Goal: Book appointment/travel/reservation

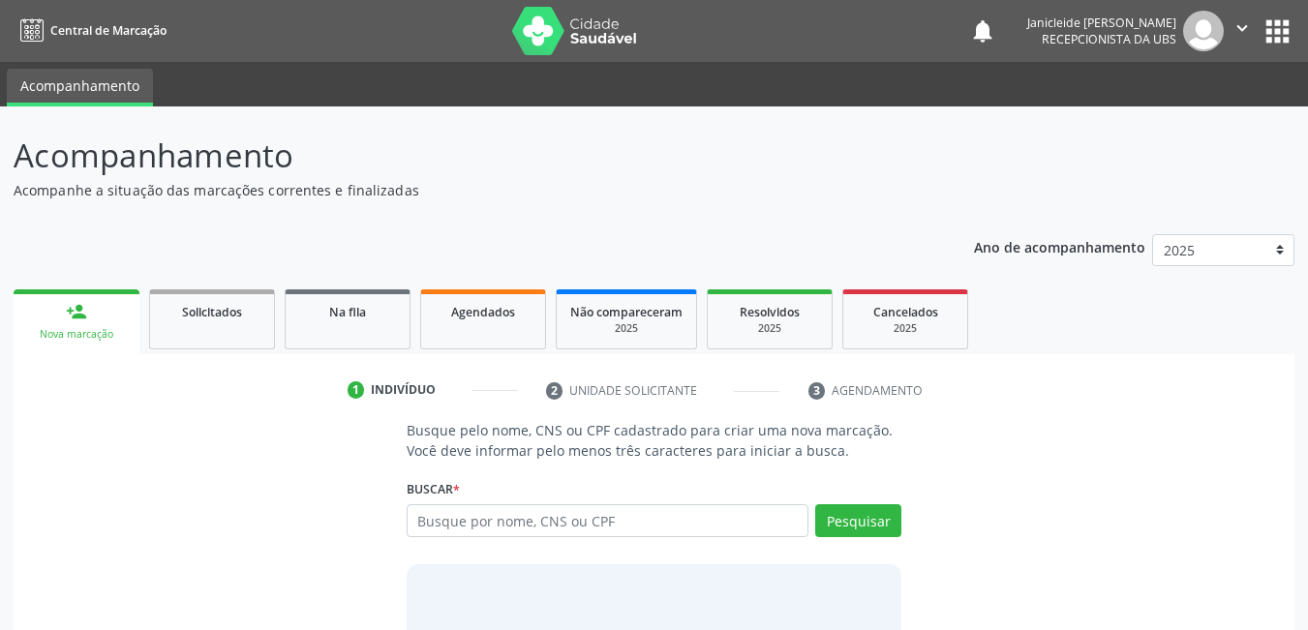
click at [600, 510] on input "text" at bounding box center [608, 521] width 403 height 33
type input "09281639467"
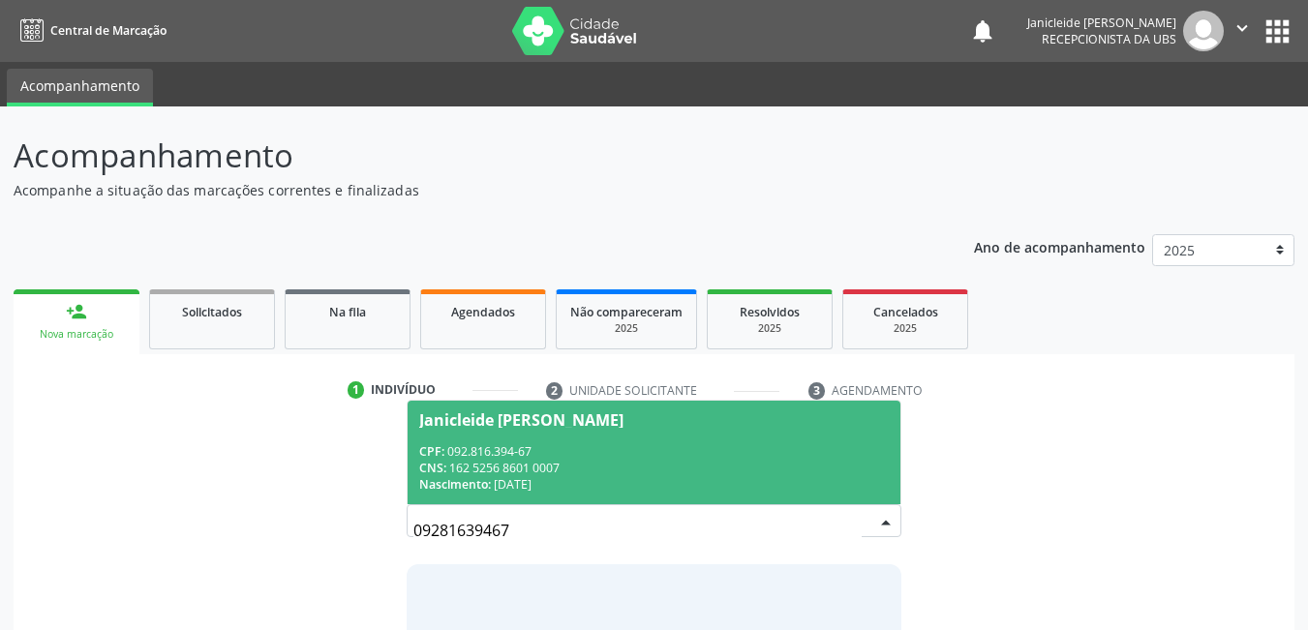
click at [501, 438] on span "Janicleide [PERSON_NAME] CPF: 092.816.394-67 CNS: 162 5256 8601 0007 Nascimento…" at bounding box center [655, 453] width 494 height 104
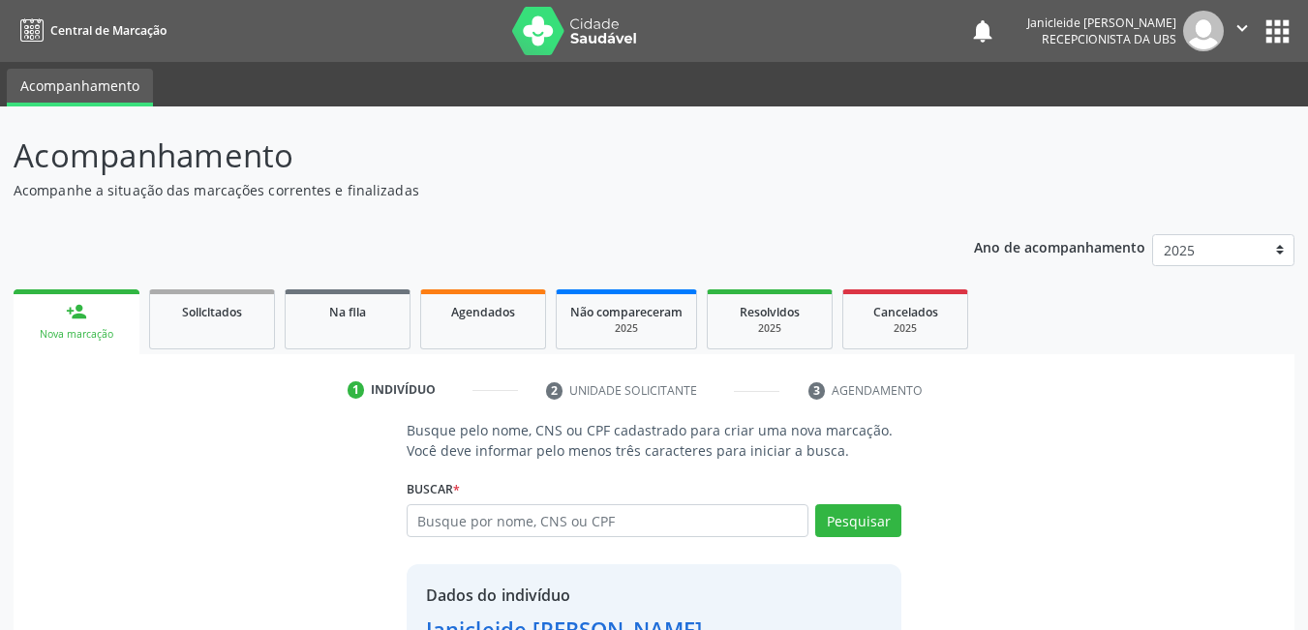
scroll to position [146, 0]
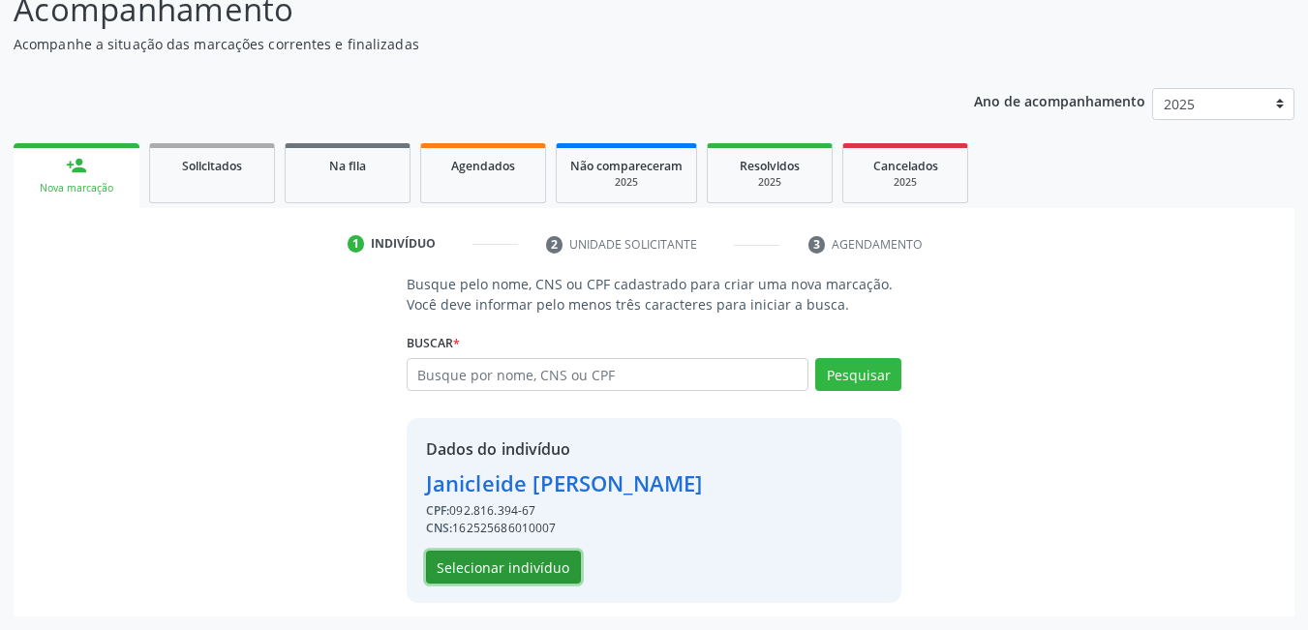
click at [507, 569] on button "Selecionar indivíduo" at bounding box center [503, 567] width 155 height 33
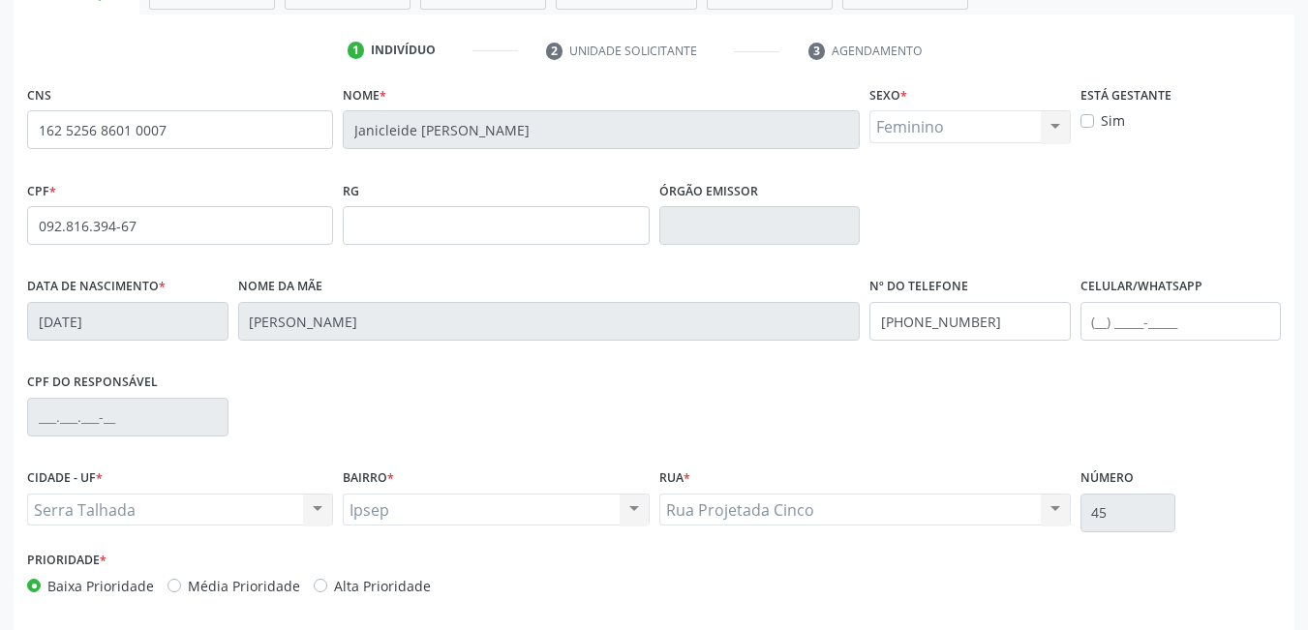
scroll to position [419, 0]
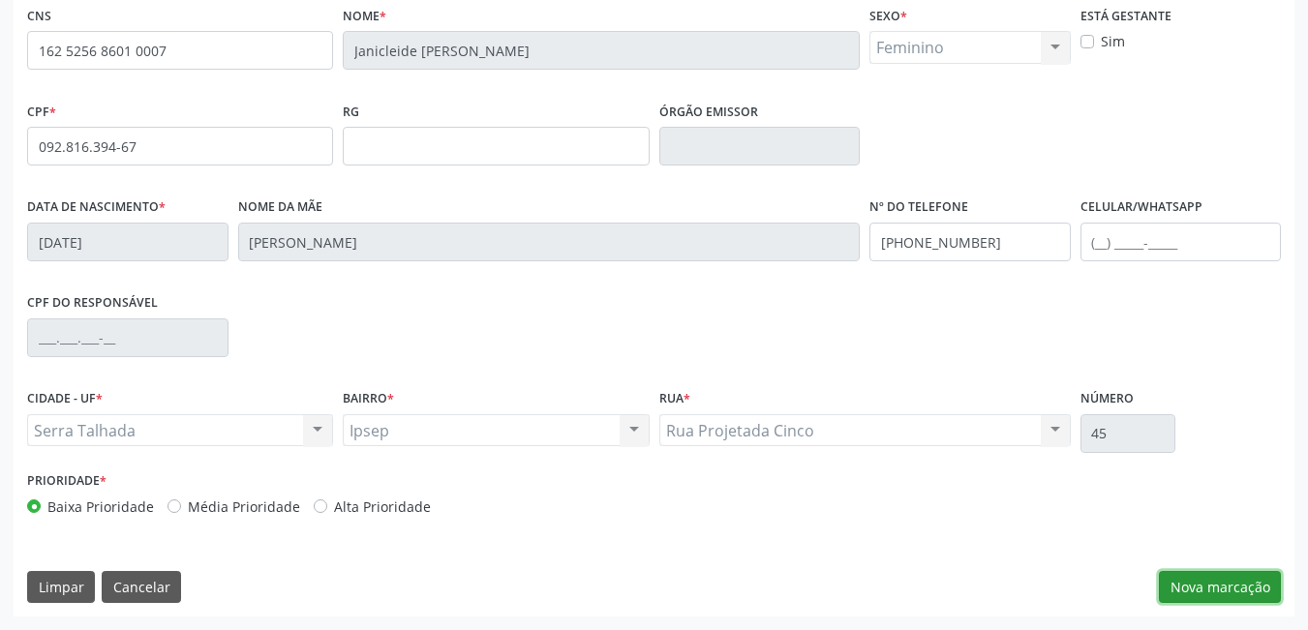
click at [1229, 595] on button "Nova marcação" at bounding box center [1220, 587] width 122 height 33
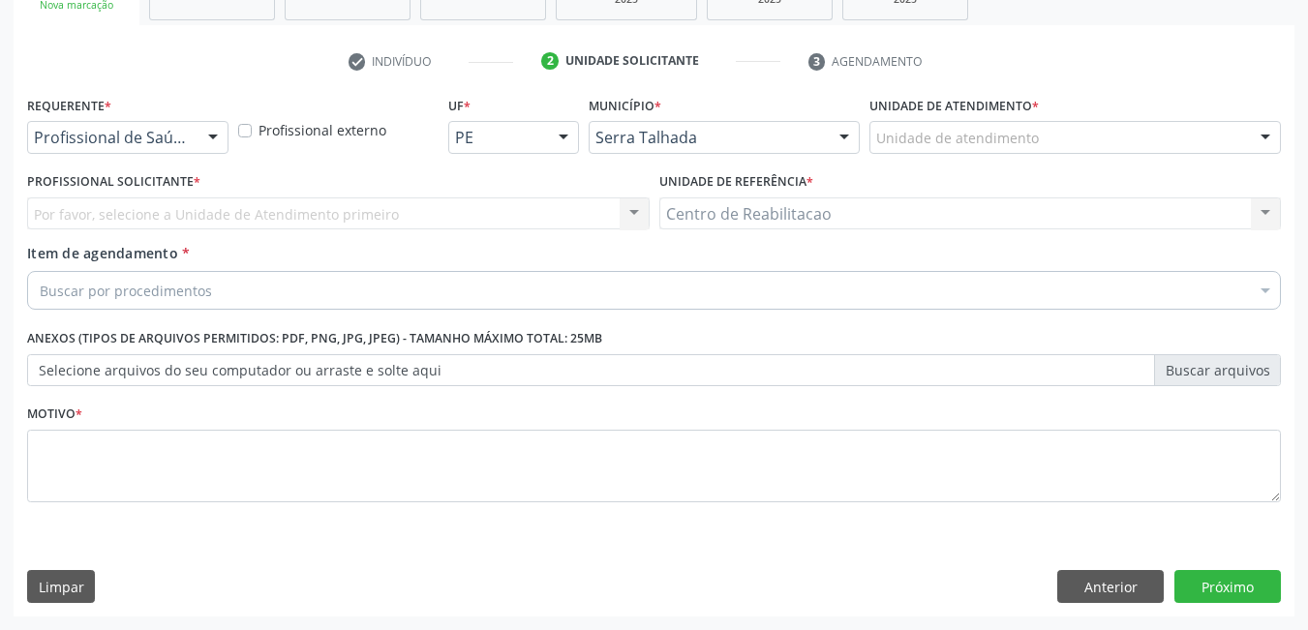
scroll to position [329, 0]
click at [202, 129] on div at bounding box center [213, 138] width 29 height 33
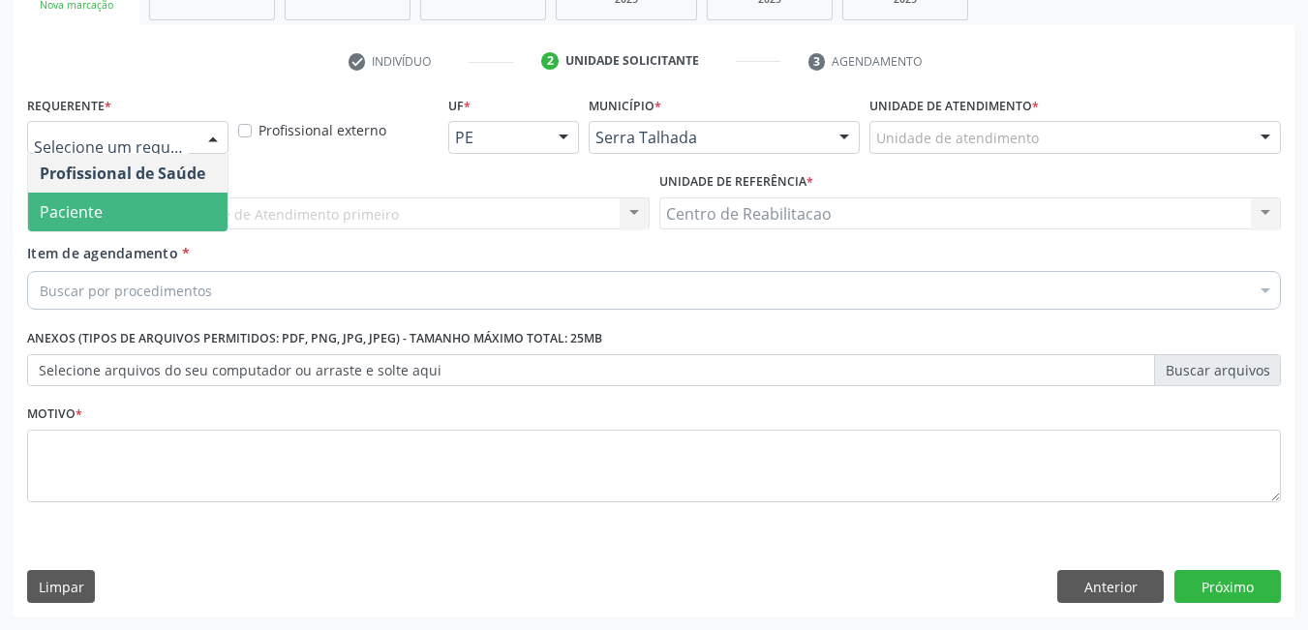
click at [103, 208] on span "Paciente" at bounding box center [127, 212] width 199 height 39
click at [103, 208] on span "Paciente" at bounding box center [71, 211] width 63 height 21
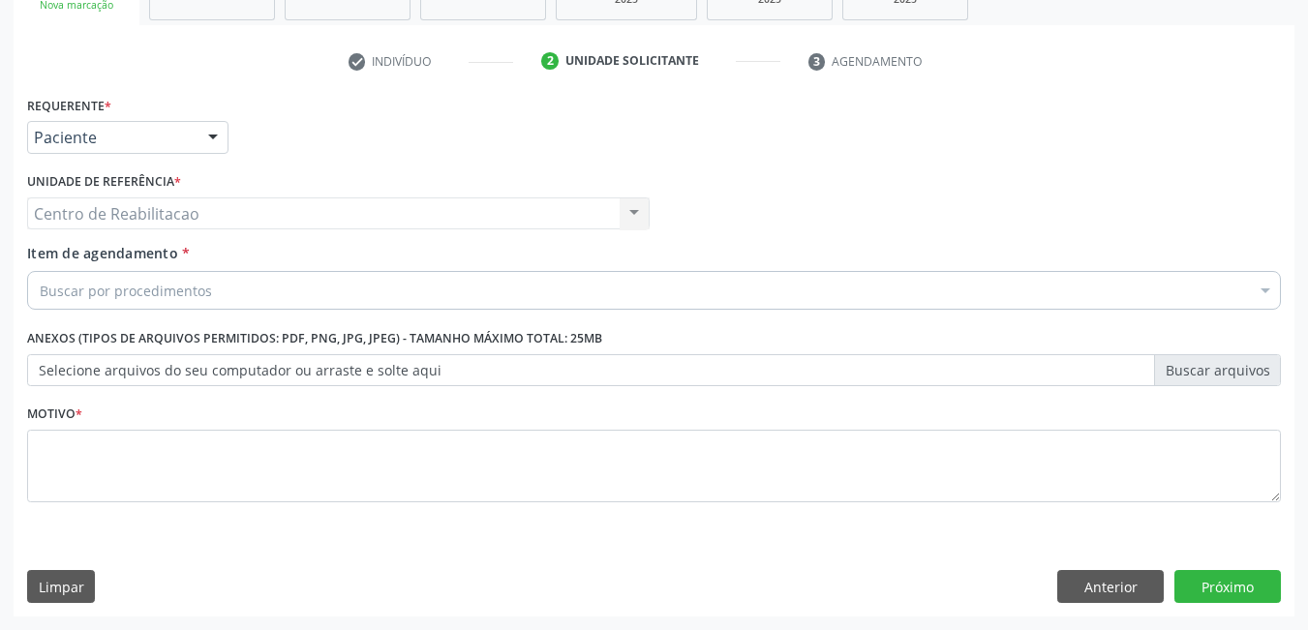
click at [141, 317] on div "Item de agendamento * Buscar por procedimentos Selecionar todos 0304070076 - .Q…" at bounding box center [654, 280] width 1264 height 75
drag, startPoint x: 141, startPoint y: 317, endPoint x: 141, endPoint y: 299, distance: 17.4
click at [141, 317] on div "Item de agendamento * Buscar por procedimentos Selecionar todos 0304070076 - .Q…" at bounding box center [654, 280] width 1264 height 75
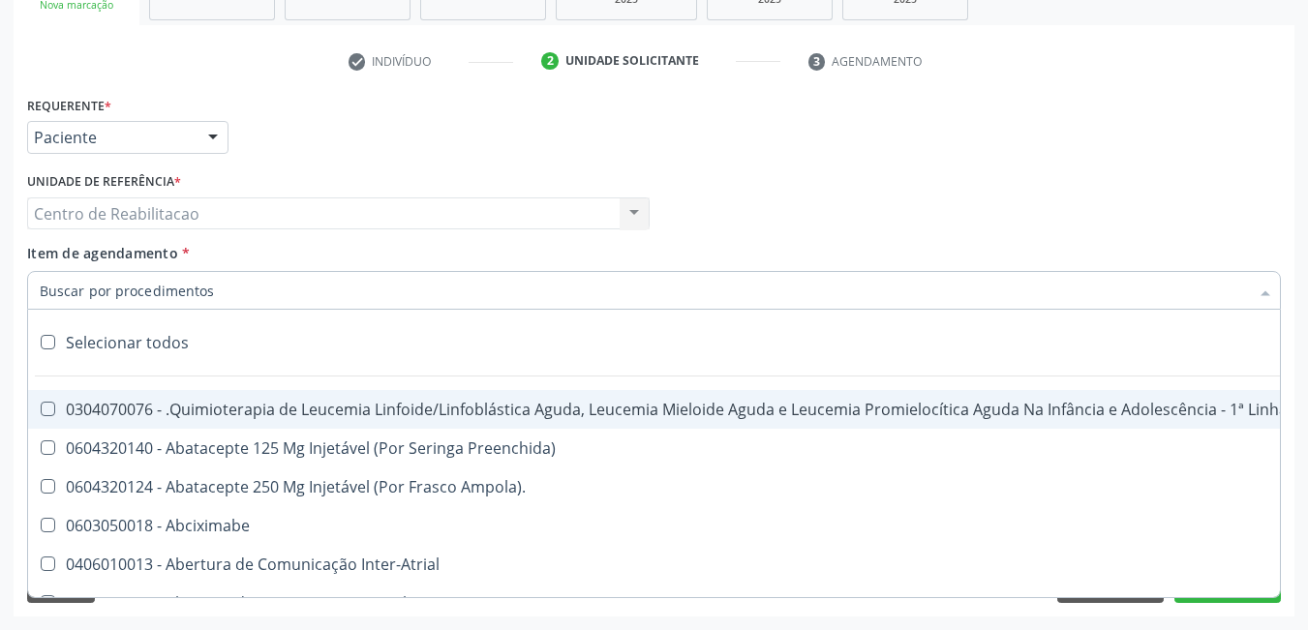
click at [249, 297] on input "Item de agendamento *" at bounding box center [645, 290] width 1210 height 39
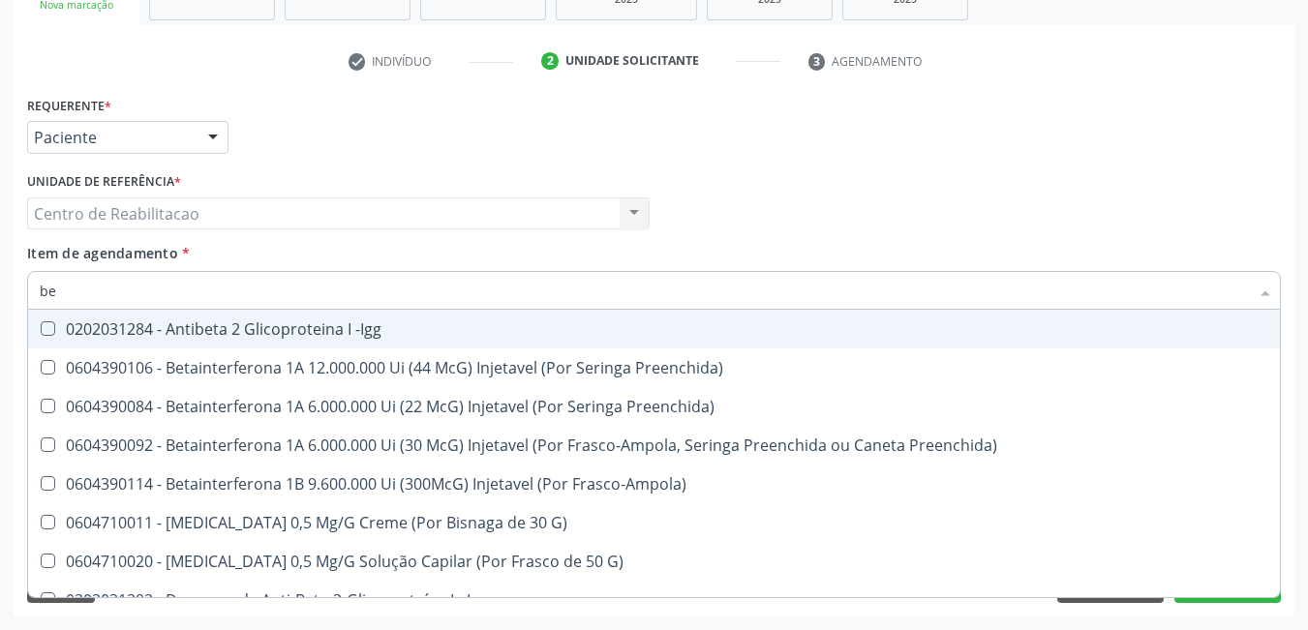
type input "b"
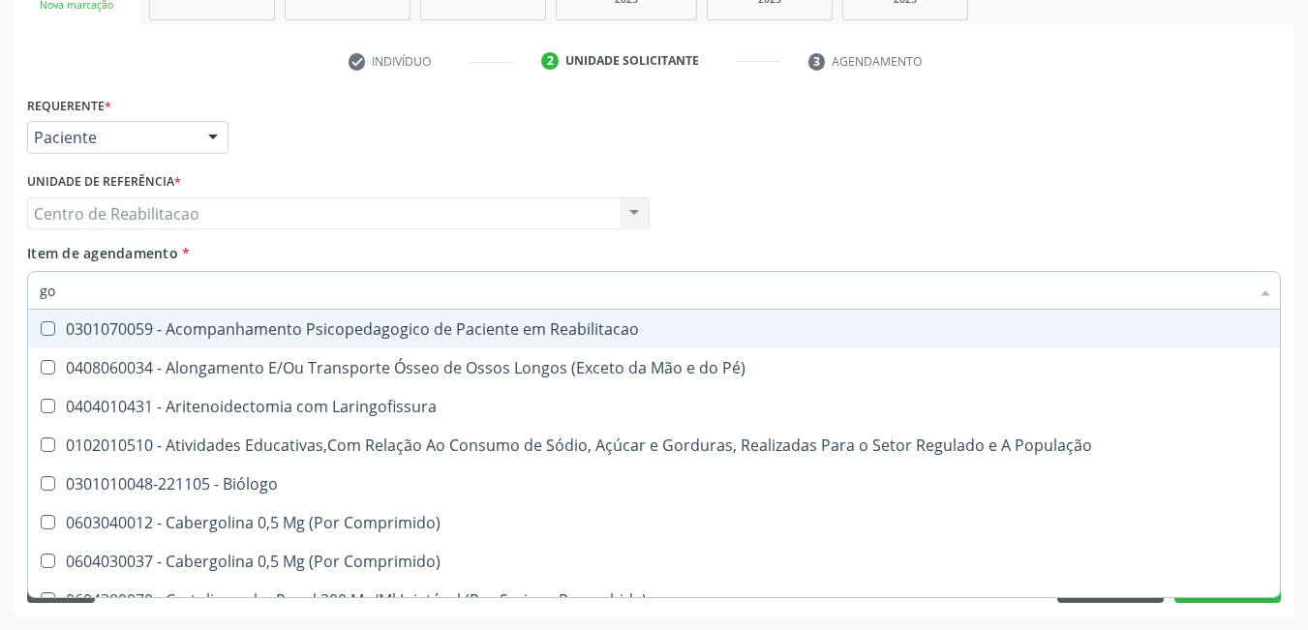
type input "gon"
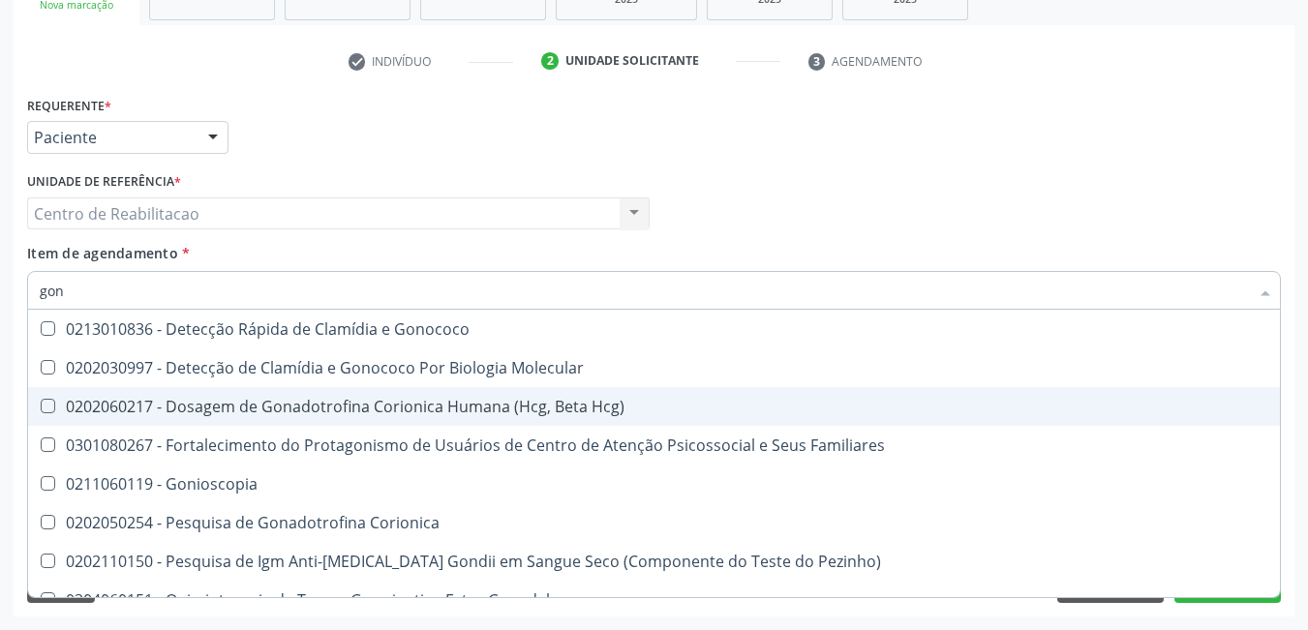
click at [41, 410] on Hcg\) at bounding box center [48, 406] width 15 height 15
click at [41, 410] on Hcg\) "checkbox" at bounding box center [34, 406] width 13 height 13
click at [41, 410] on Hcg\) at bounding box center [48, 406] width 15 height 15
click at [41, 410] on Hcg\) "checkbox" at bounding box center [34, 406] width 13 height 13
click at [44, 410] on Hcg\) at bounding box center [48, 406] width 15 height 15
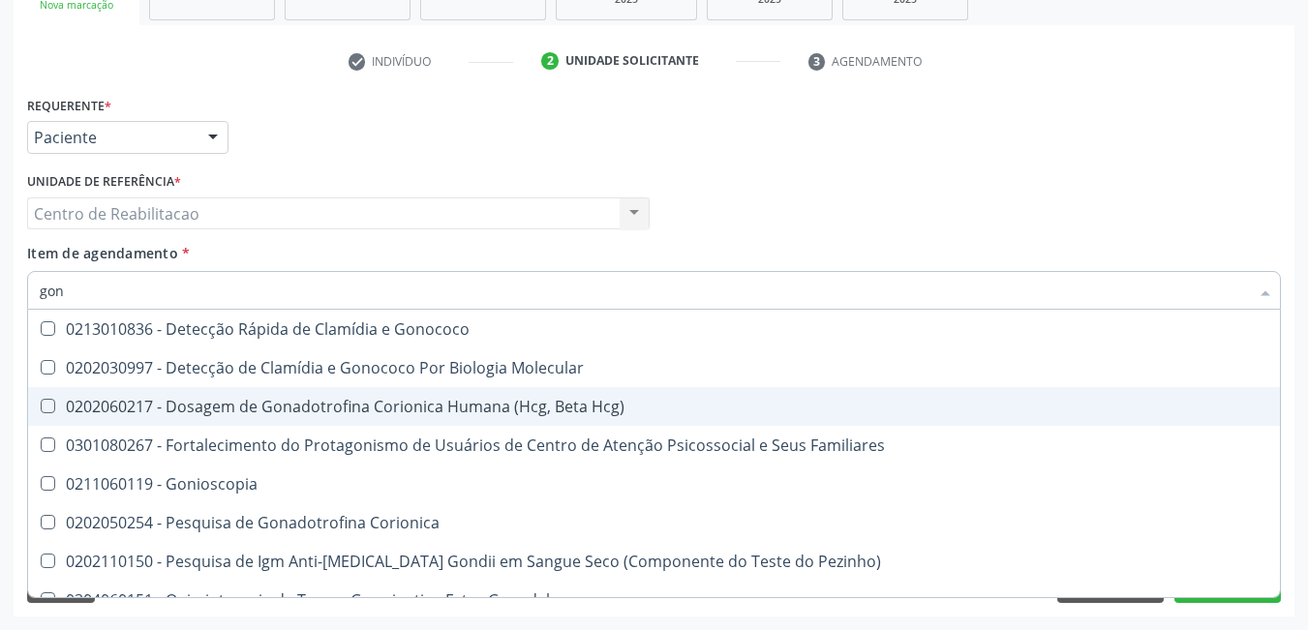
click at [41, 410] on Hcg\) "checkbox" at bounding box center [34, 406] width 13 height 13
click at [44, 410] on Hcg\) at bounding box center [48, 406] width 15 height 15
click at [41, 410] on Hcg\) "checkbox" at bounding box center [34, 406] width 13 height 13
click at [46, 408] on Hcg\) at bounding box center [48, 406] width 15 height 15
click at [41, 408] on Hcg\) "checkbox" at bounding box center [34, 406] width 13 height 13
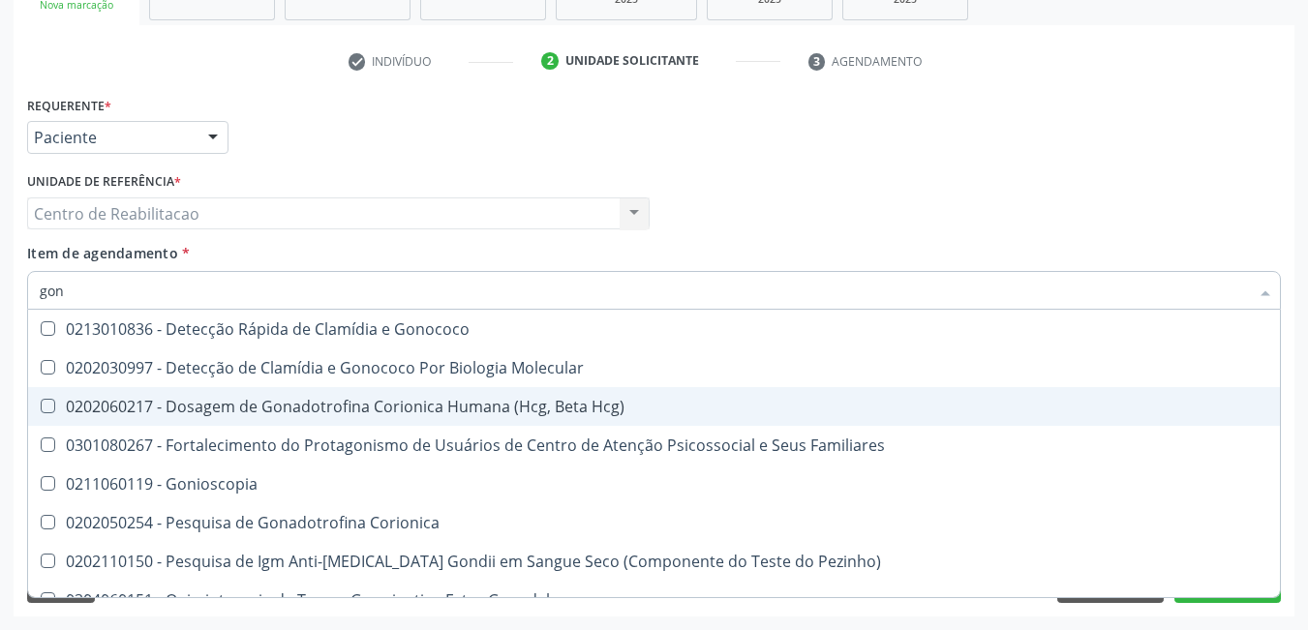
checkbox Hcg\) "true"
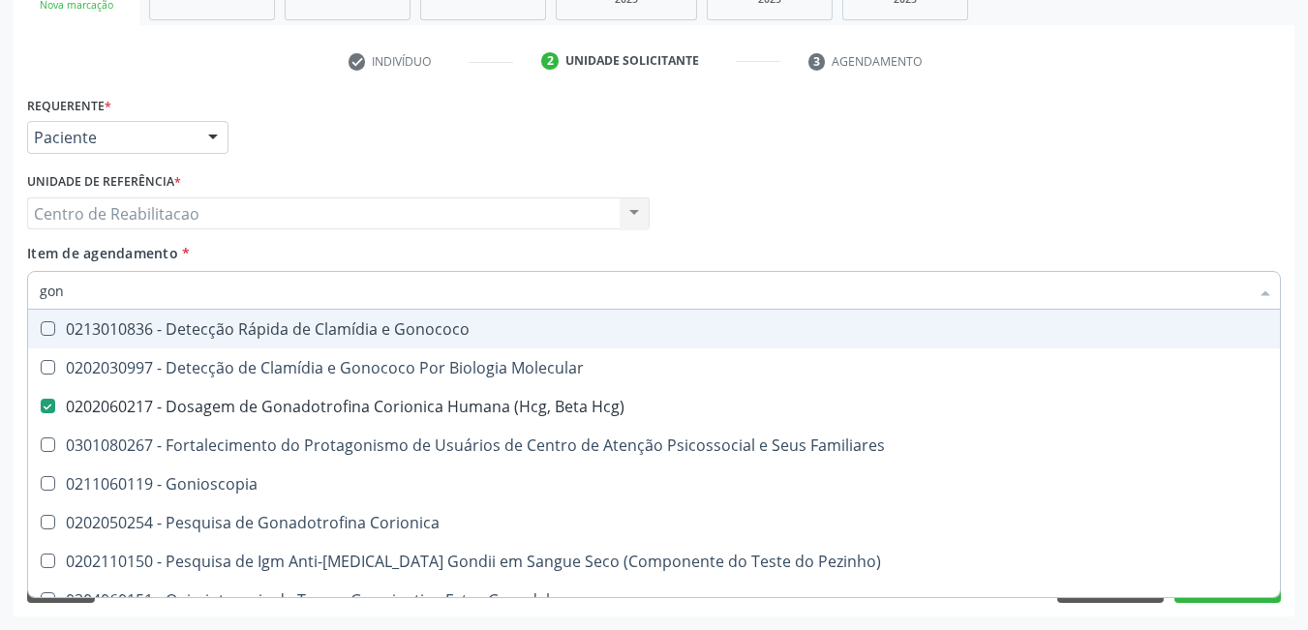
click at [762, 123] on div "Requerente * Paciente Profissional de Saúde Paciente Nenhum resultado encontrad…" at bounding box center [654, 129] width 1264 height 76
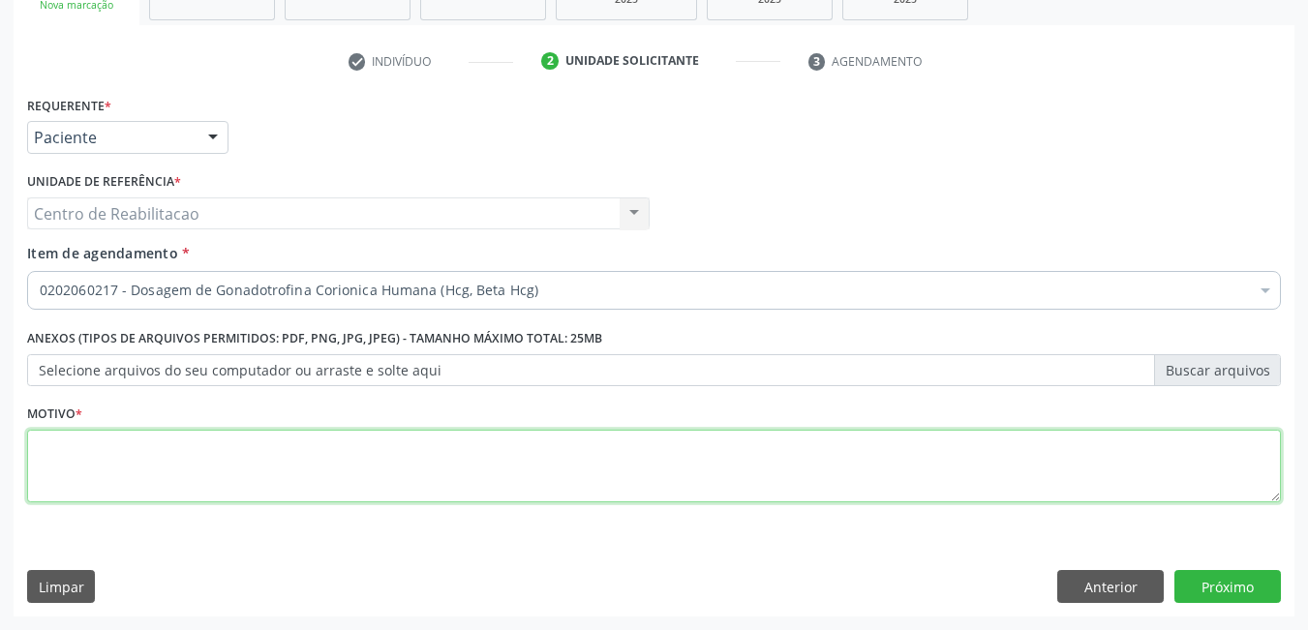
click at [174, 443] on textarea at bounding box center [654, 467] width 1254 height 74
type textarea "*"
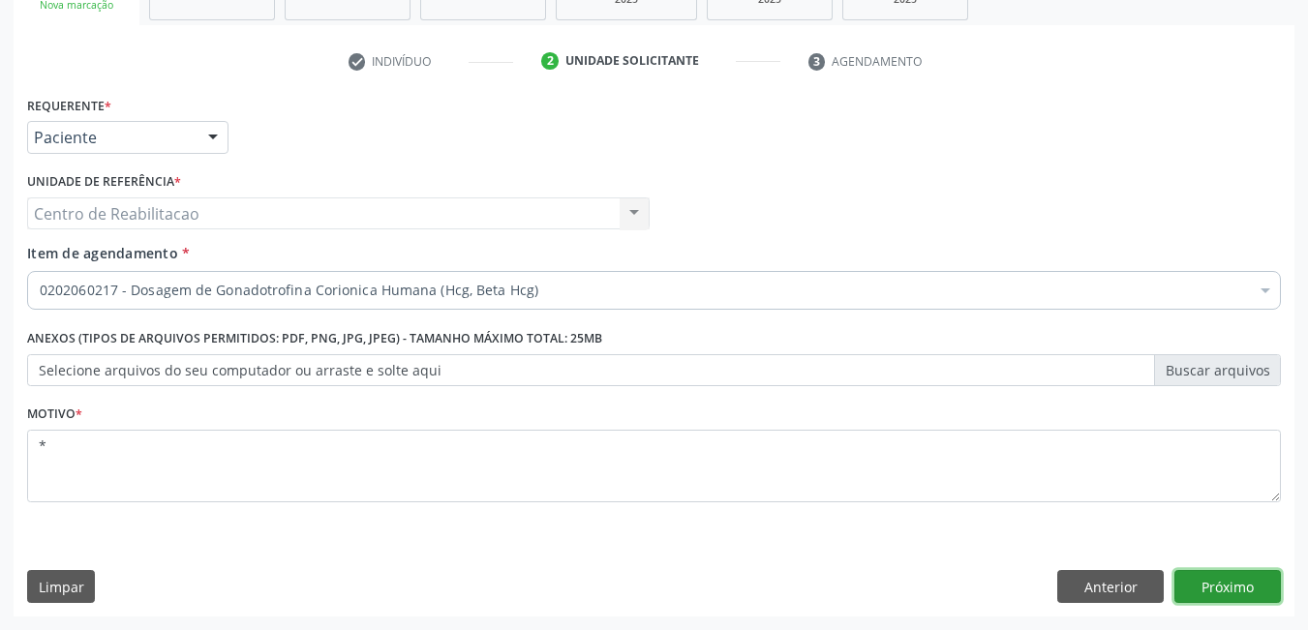
click at [1226, 584] on button "Próximo" at bounding box center [1228, 586] width 107 height 33
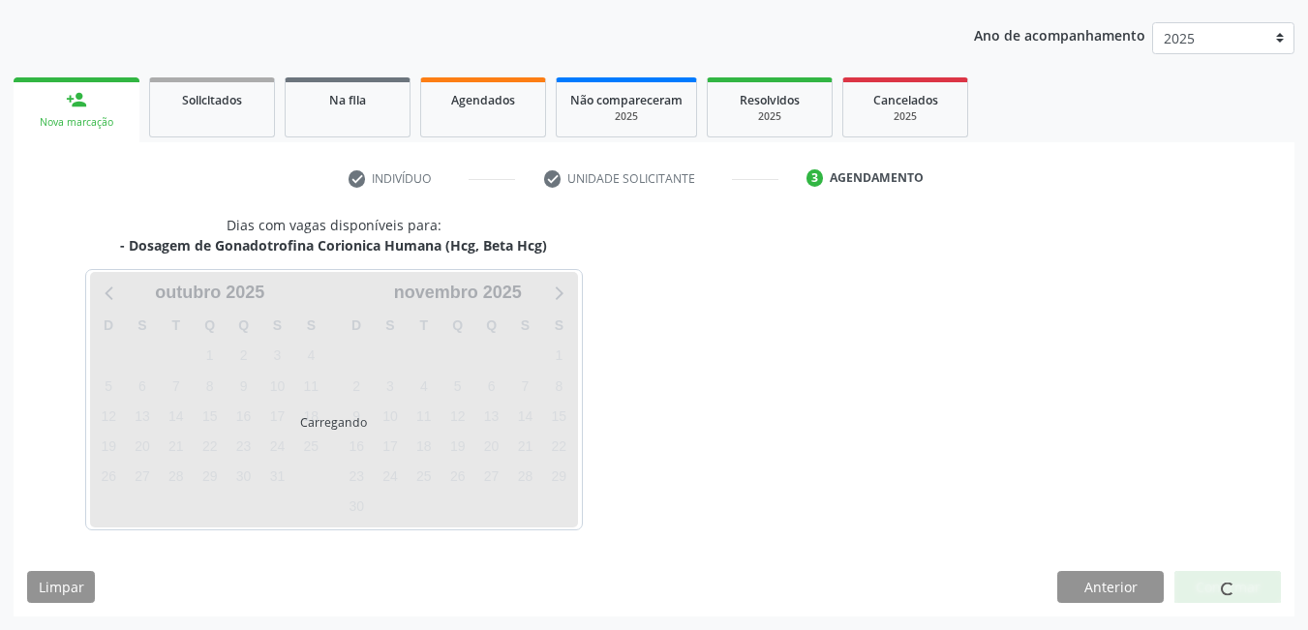
scroll to position [212, 0]
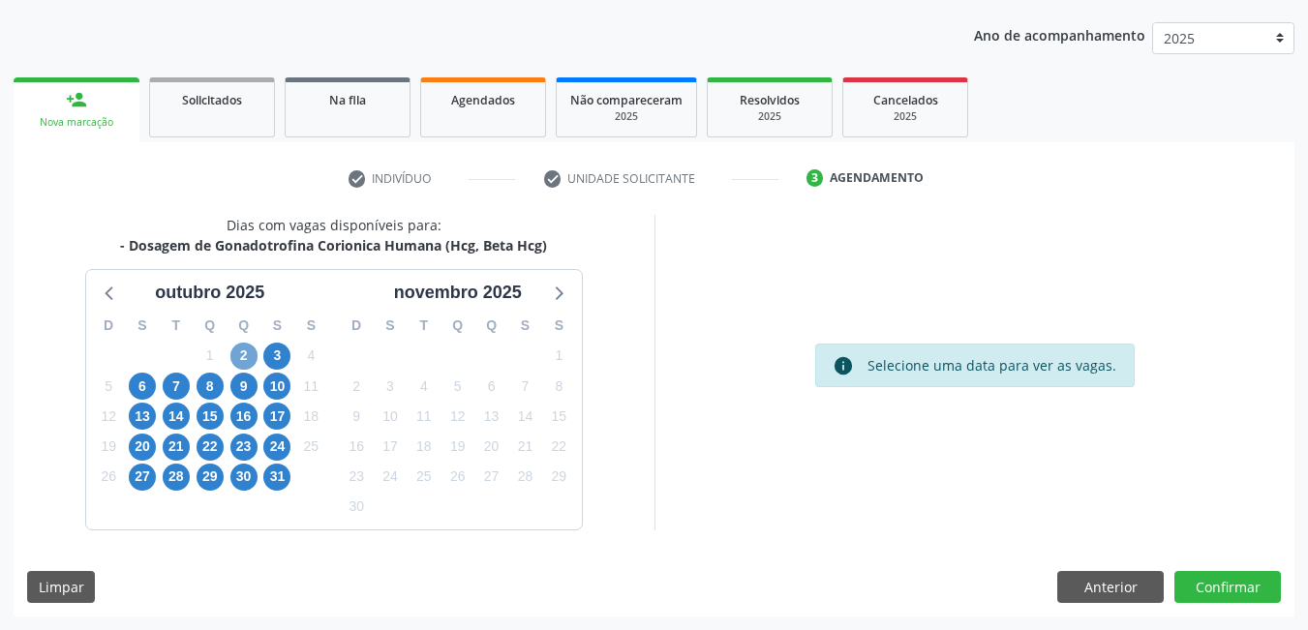
click at [239, 353] on span "2" at bounding box center [243, 356] width 27 height 27
click at [280, 356] on span "3" at bounding box center [276, 356] width 27 height 27
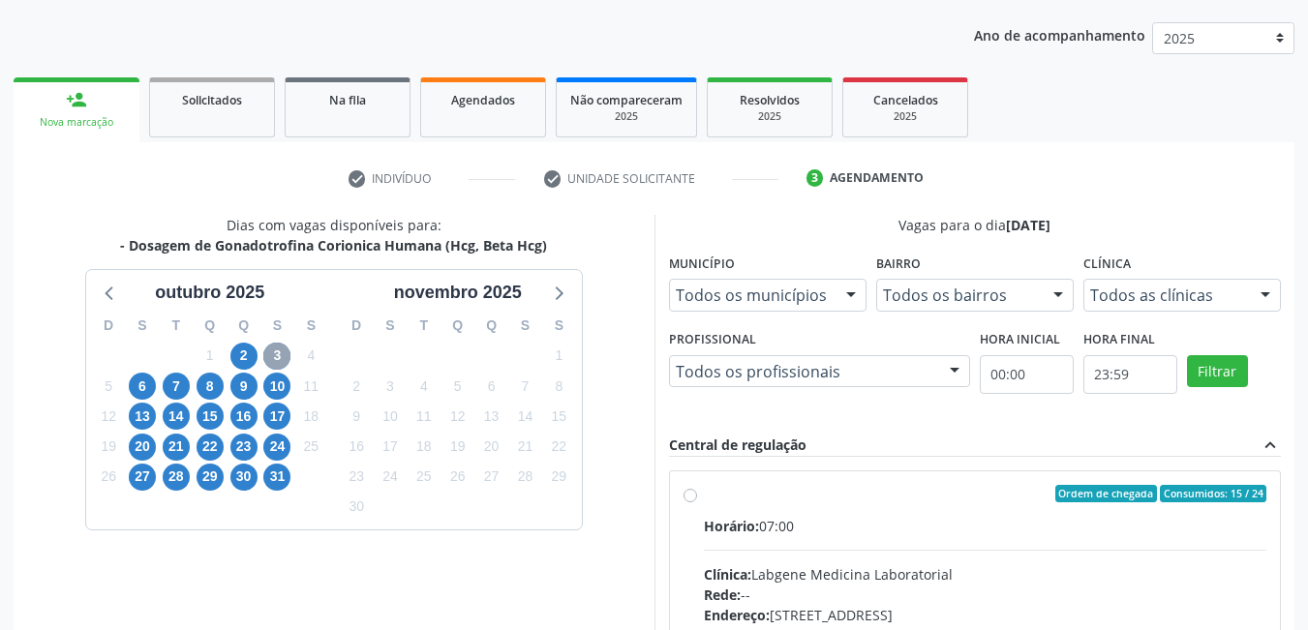
scroll to position [309, 0]
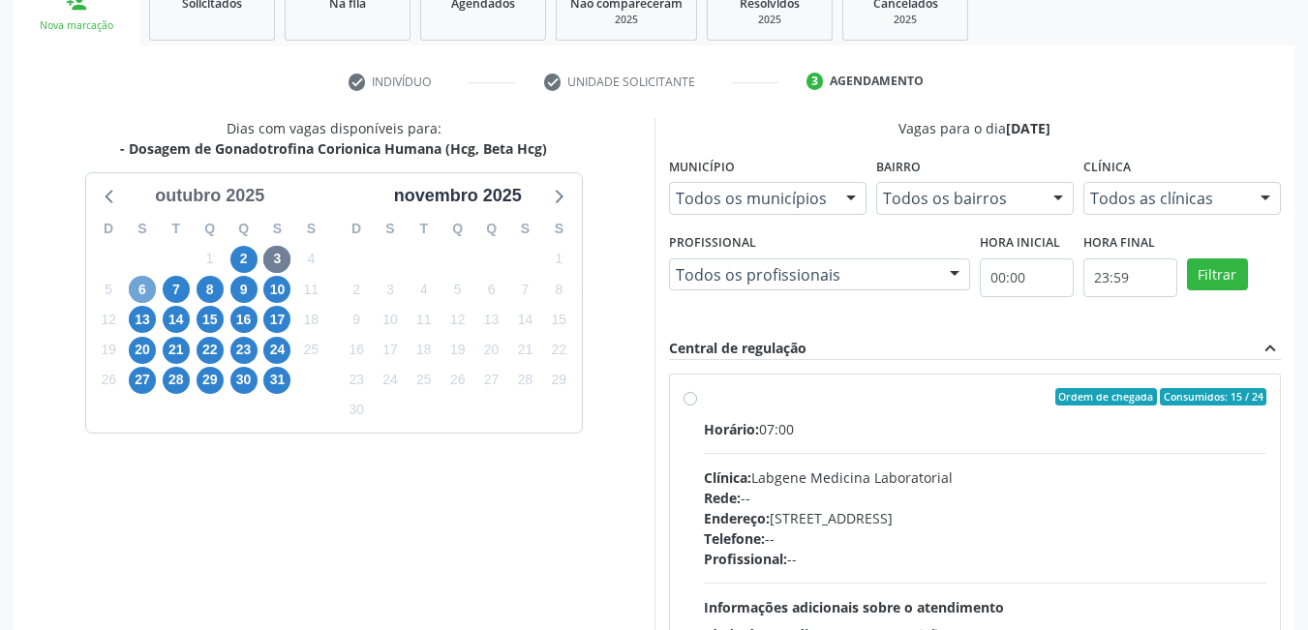
click at [149, 282] on span "6" at bounding box center [142, 289] width 27 height 27
click at [149, 209] on div "outubro 2025" at bounding box center [209, 196] width 125 height 26
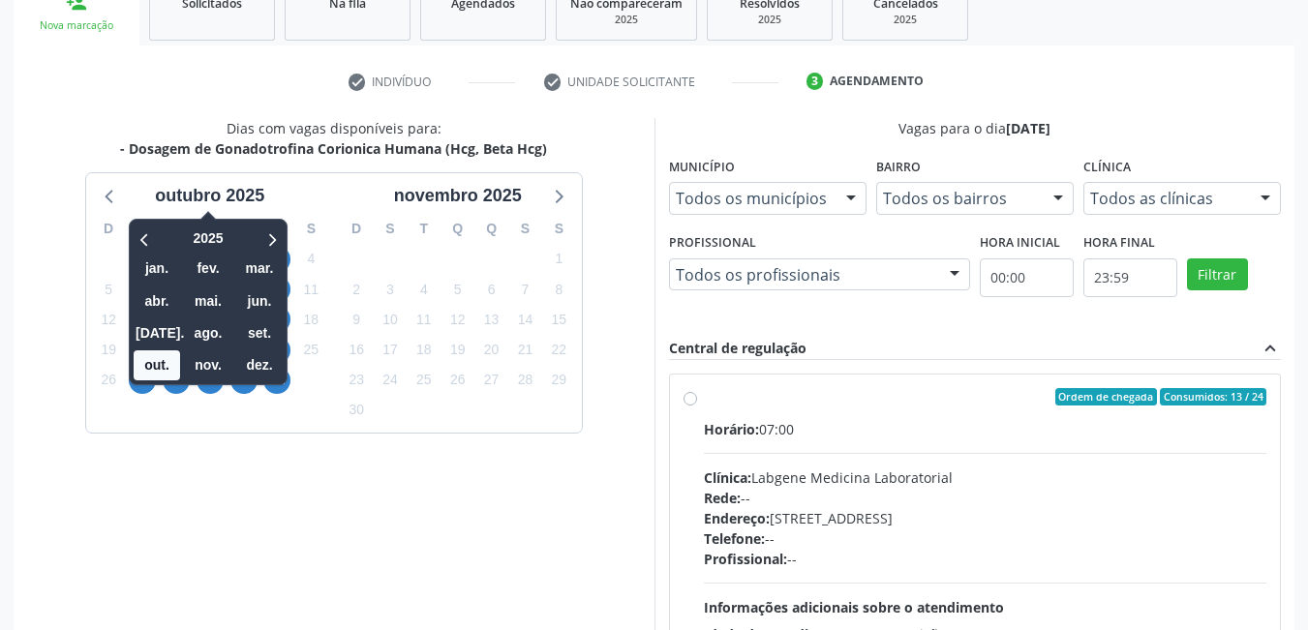
click at [4, 428] on div "Acompanhamento Acompanhe a situação das marcações correntes e finalizadas Relat…" at bounding box center [654, 323] width 1308 height 1051
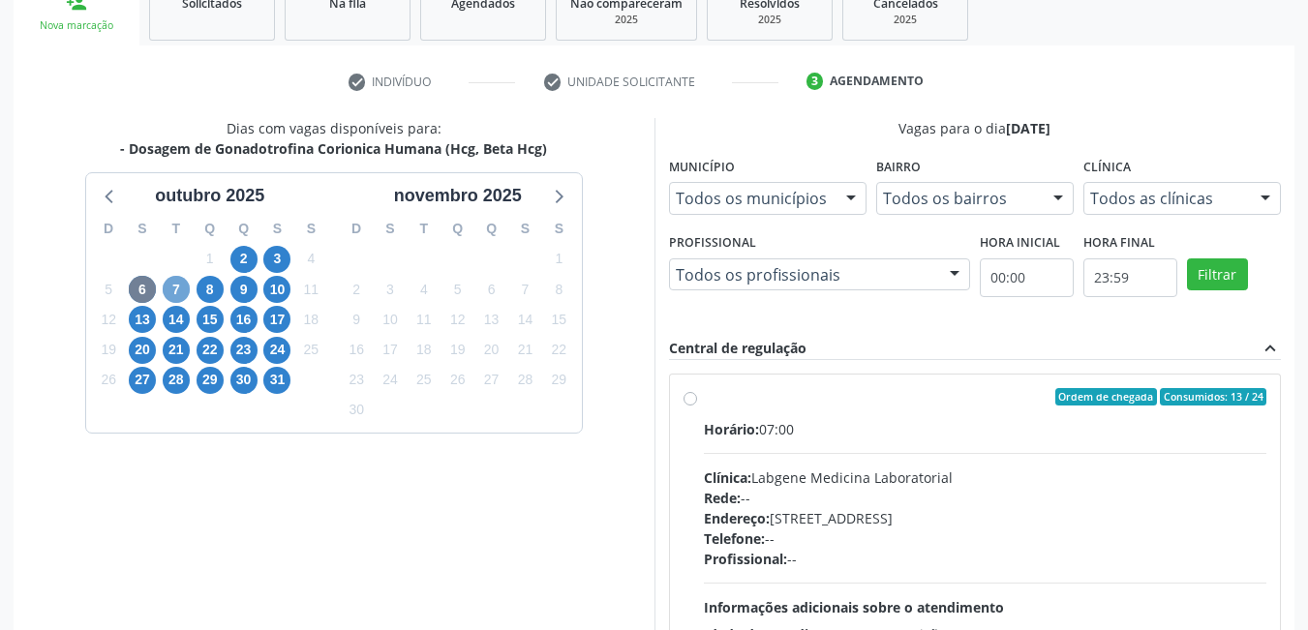
click at [176, 283] on span "7" at bounding box center [176, 289] width 27 height 27
click at [176, 209] on div "outubro 2025" at bounding box center [209, 196] width 125 height 26
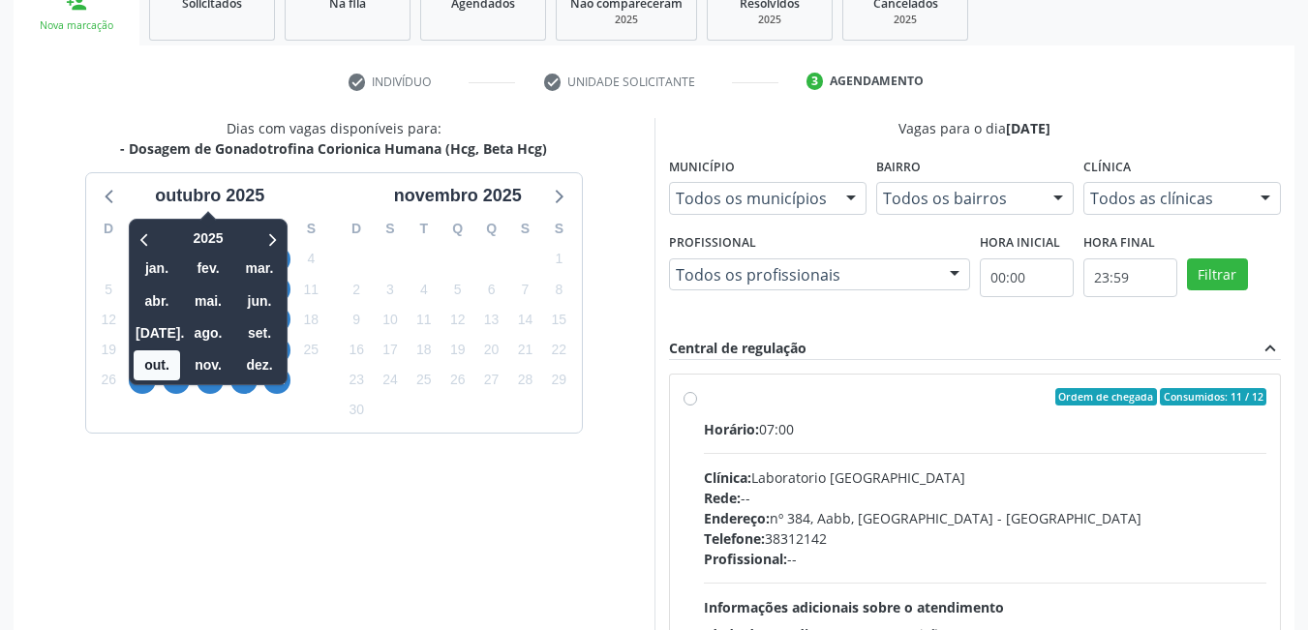
click at [55, 414] on div "Dias com vagas disponíveis para: - Dosagem de Gonadotrofina Corionica Humana (H…" at bounding box center [334, 432] width 641 height 629
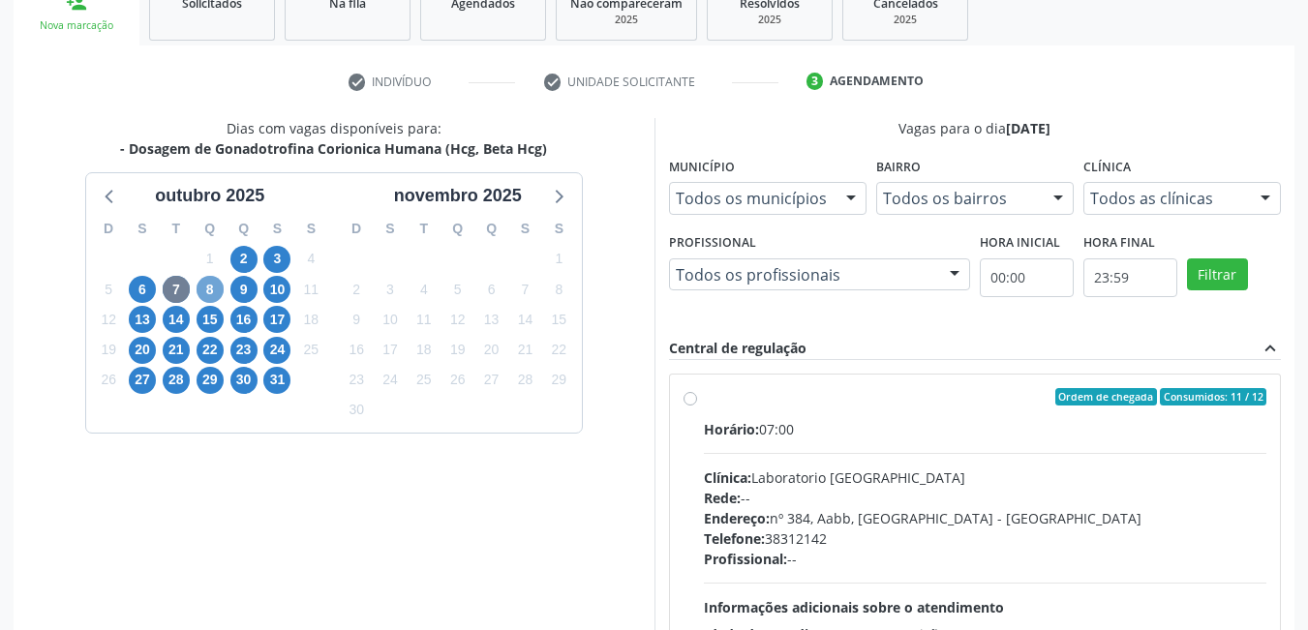
click at [216, 283] on span "8" at bounding box center [210, 289] width 27 height 27
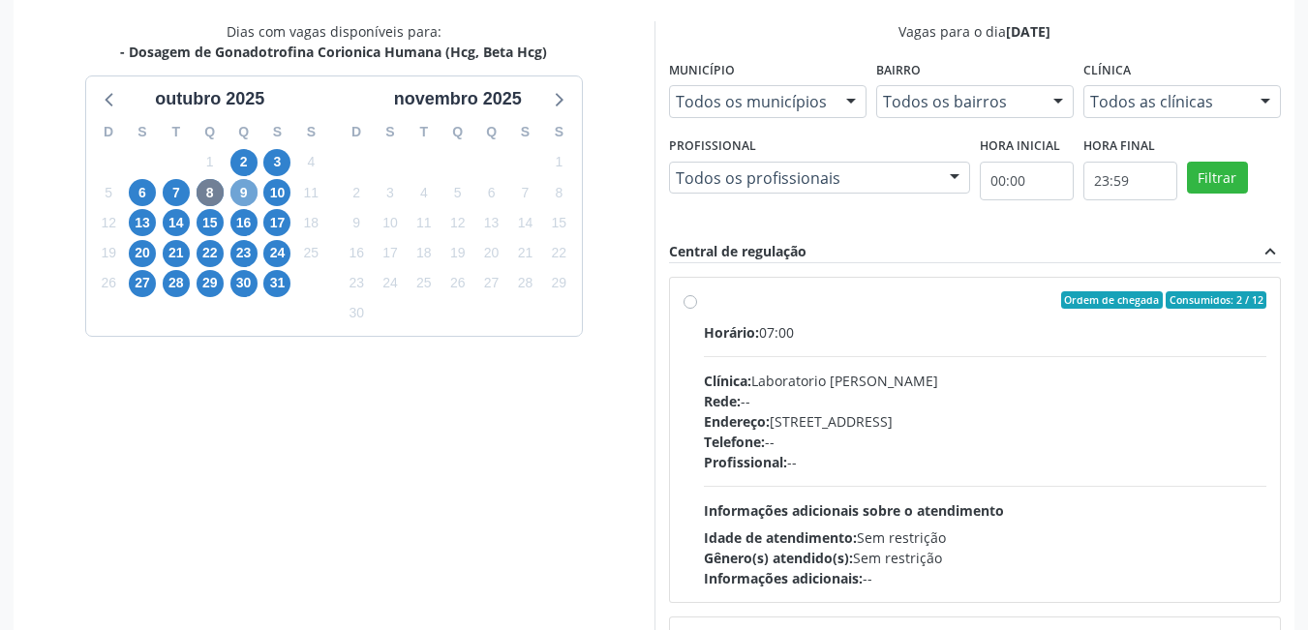
click at [240, 192] on span "9" at bounding box center [243, 192] width 27 height 27
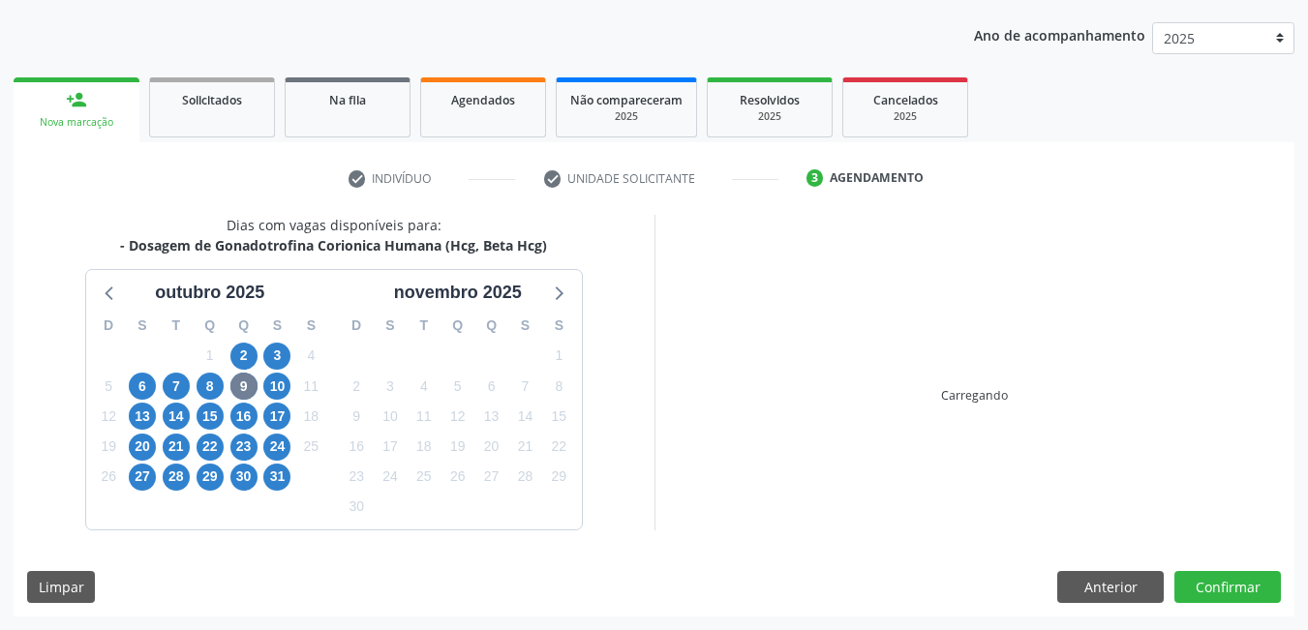
scroll to position [212, 0]
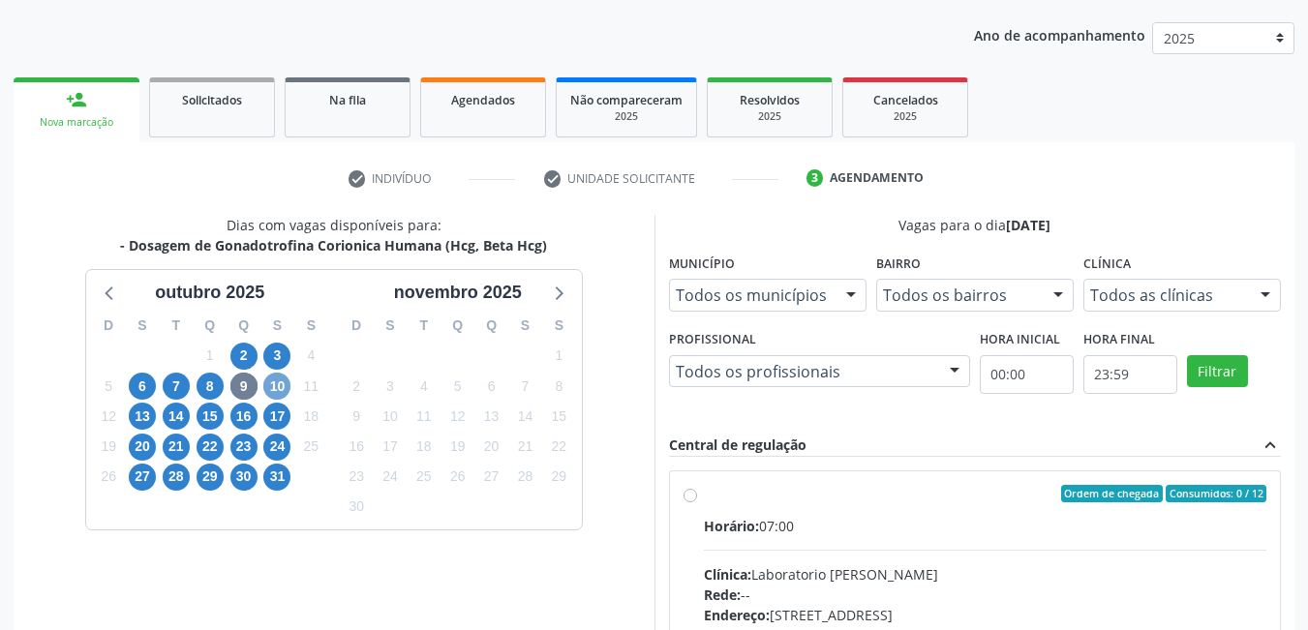
click at [290, 385] on span "10" at bounding box center [276, 386] width 27 height 27
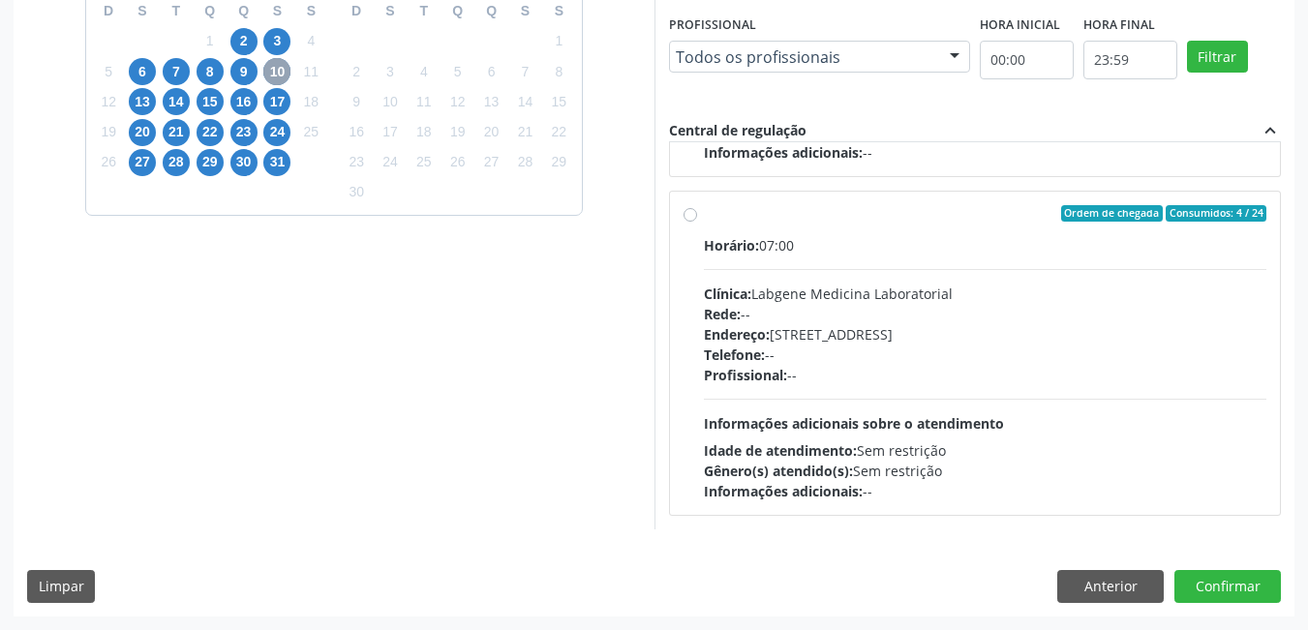
scroll to position [430, 0]
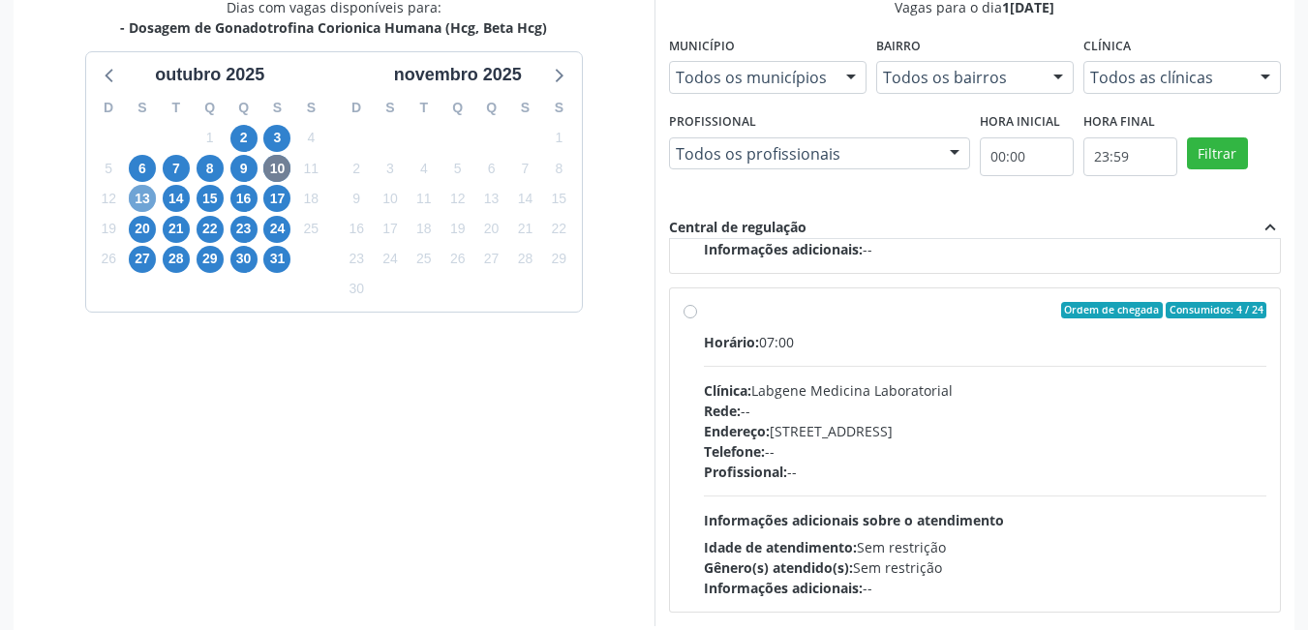
click at [141, 198] on span "13" at bounding box center [142, 198] width 27 height 27
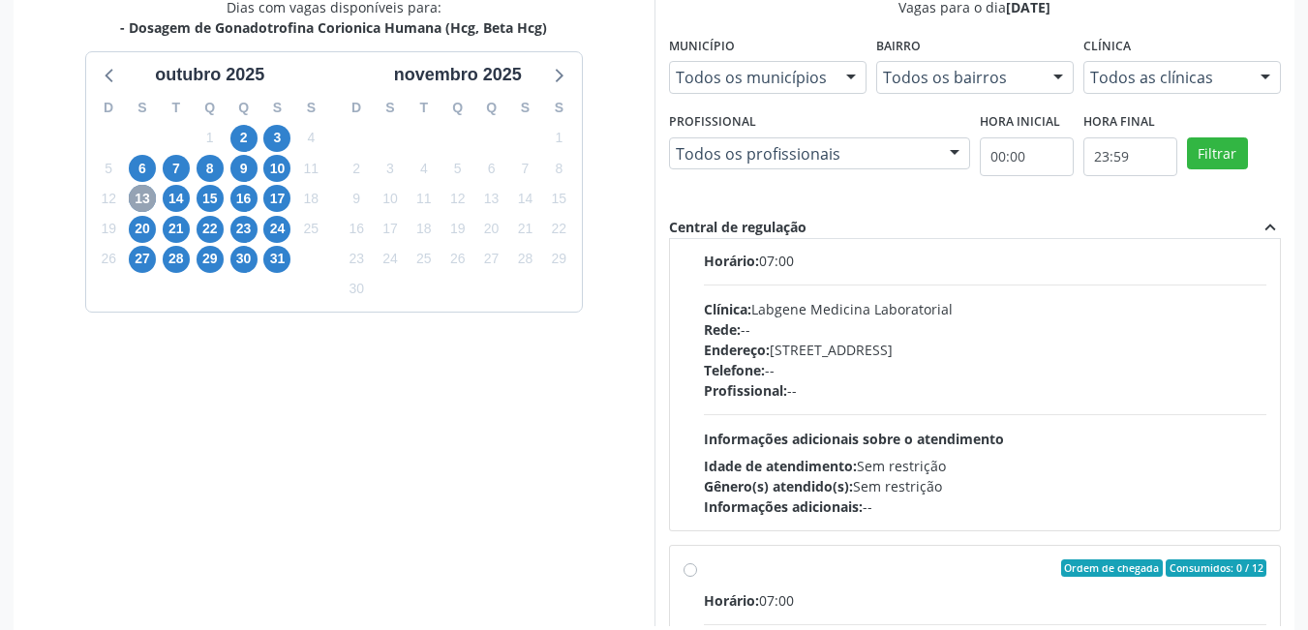
scroll to position [775, 0]
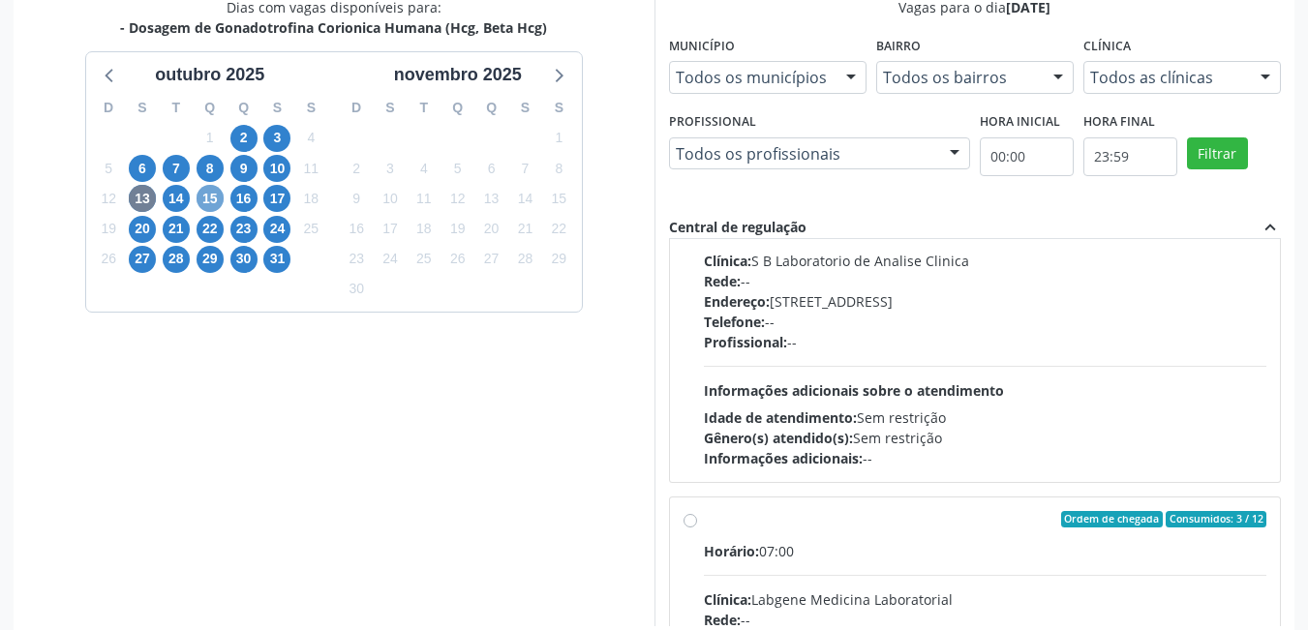
click at [207, 198] on span "15" at bounding box center [210, 198] width 27 height 27
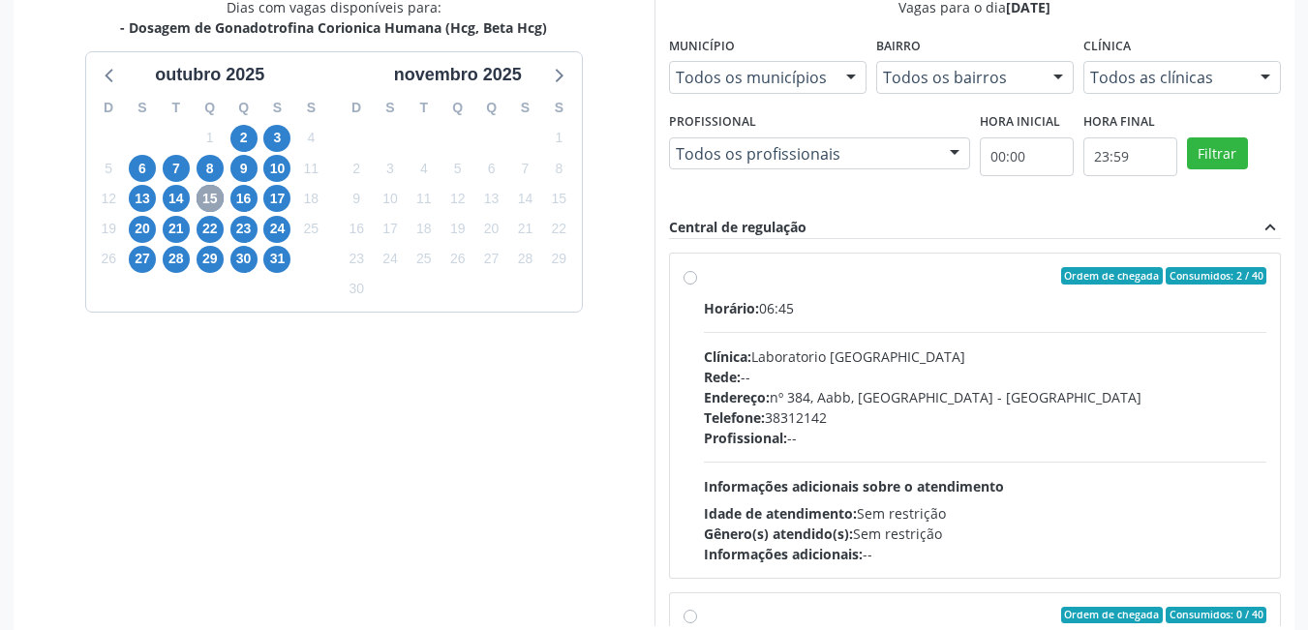
scroll to position [333, 0]
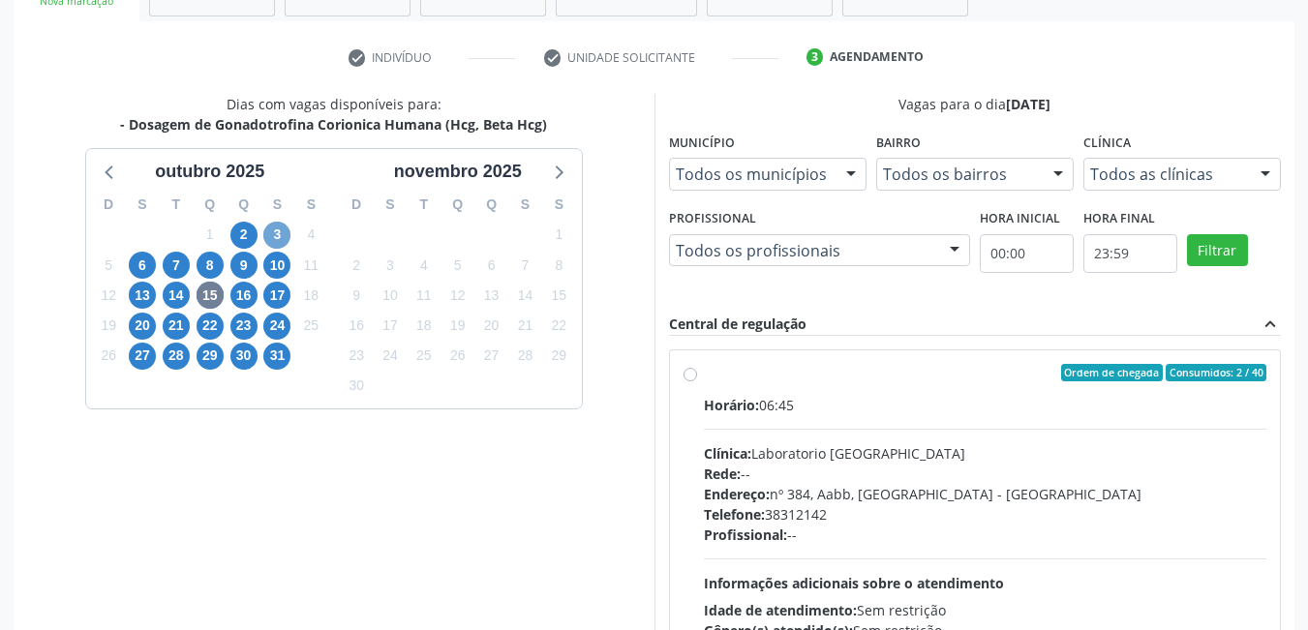
click at [273, 237] on span "3" at bounding box center [276, 235] width 27 height 27
click at [704, 376] on label "Ordem de chegada Consumidos: 15 / 24 Horário: 07:00 Clínica: Labgene Medicina L…" at bounding box center [986, 512] width 564 height 297
click at [687, 376] on input "Ordem de chegada Consumidos: 15 / 24 Horário: 07:00 Clínica: Labgene Medicina L…" at bounding box center [691, 372] width 14 height 17
radio input "true"
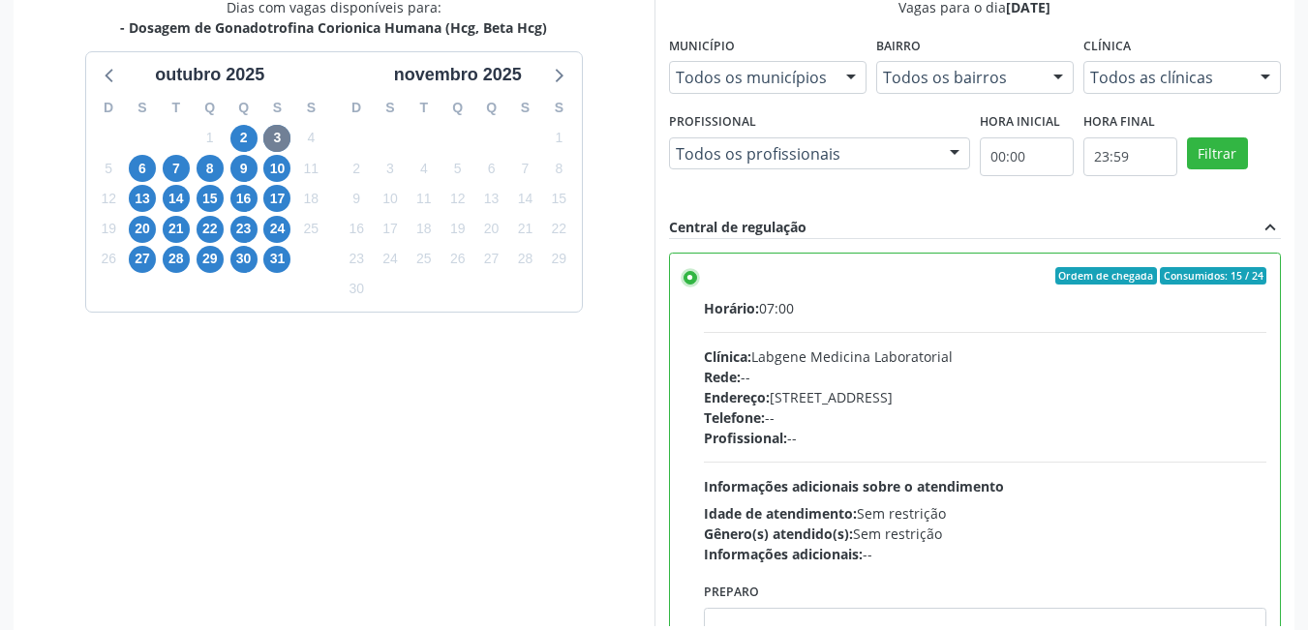
scroll to position [527, 0]
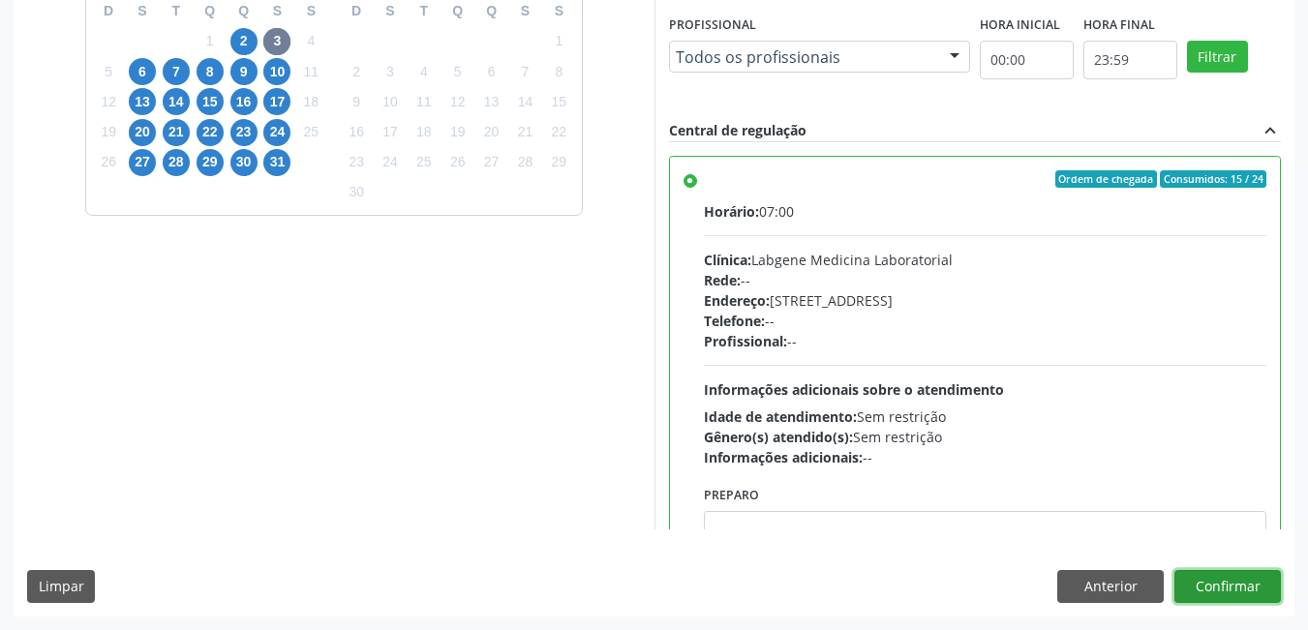
click at [1238, 595] on button "Confirmar" at bounding box center [1228, 586] width 107 height 33
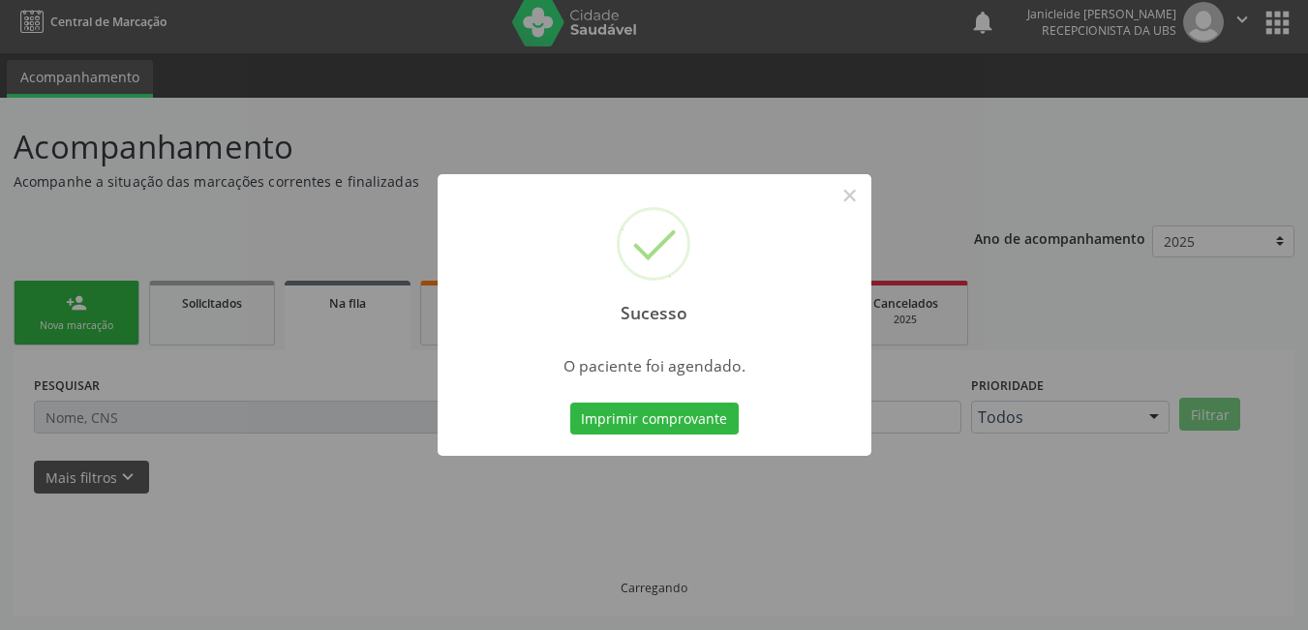
scroll to position [9, 0]
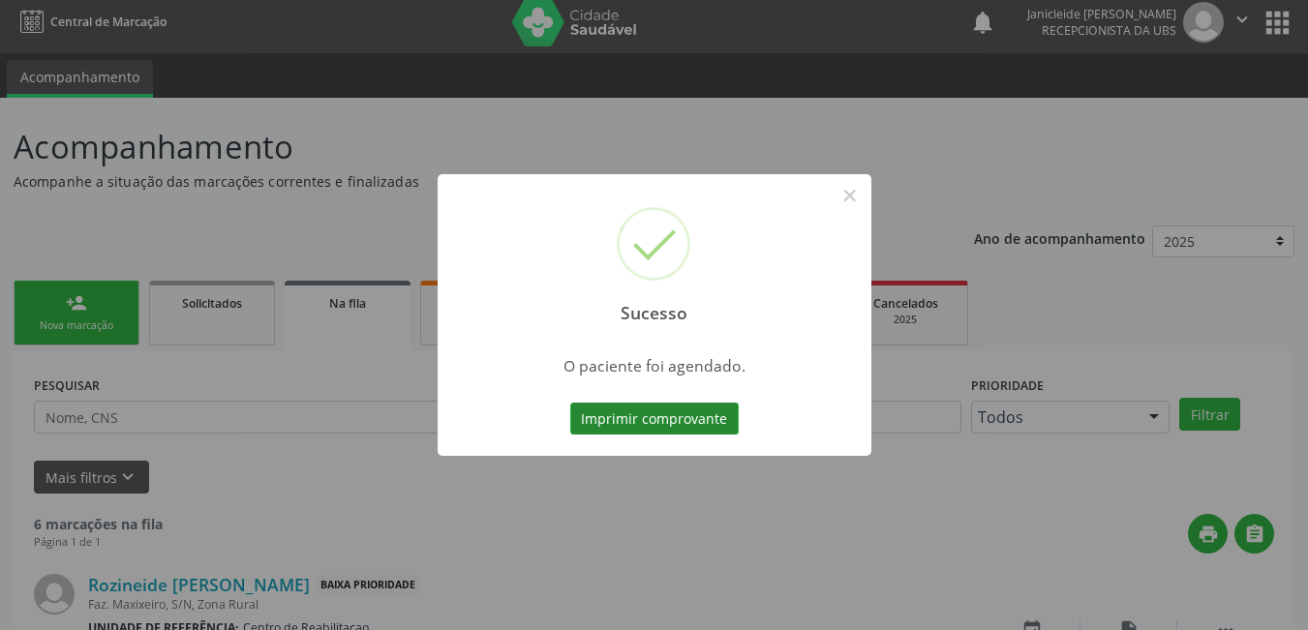
click at [625, 423] on button "Imprimir comprovante" at bounding box center [654, 419] width 169 height 33
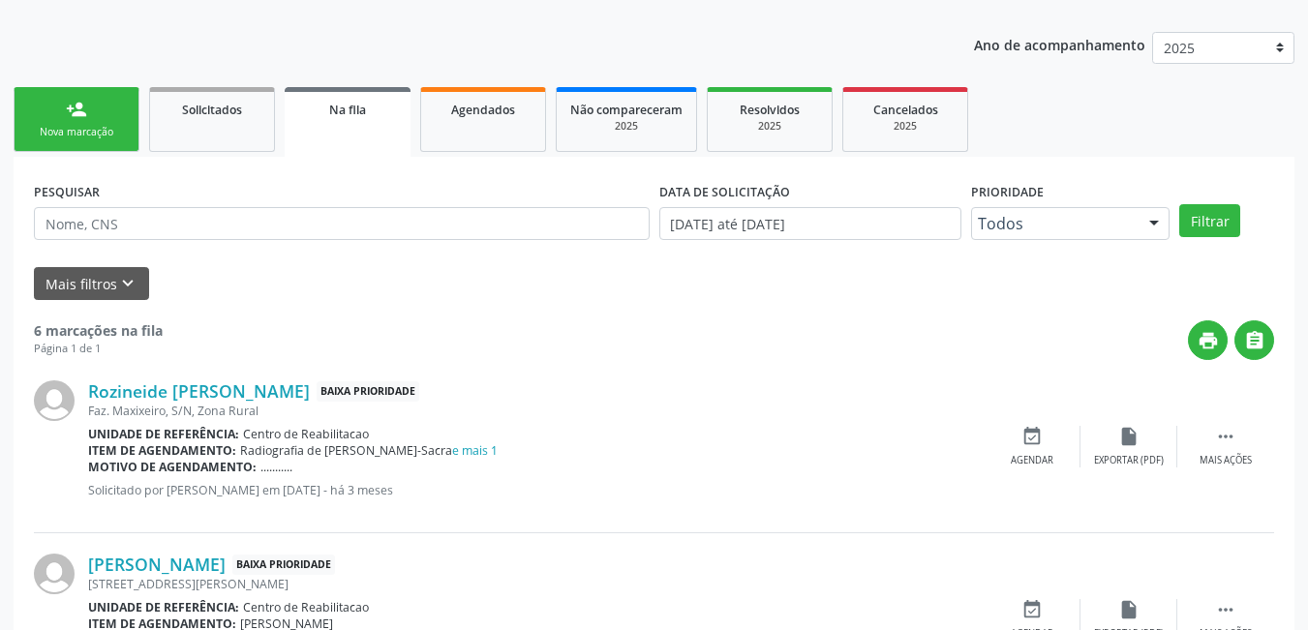
scroll to position [106, 0]
